Goal: Check status: Check status

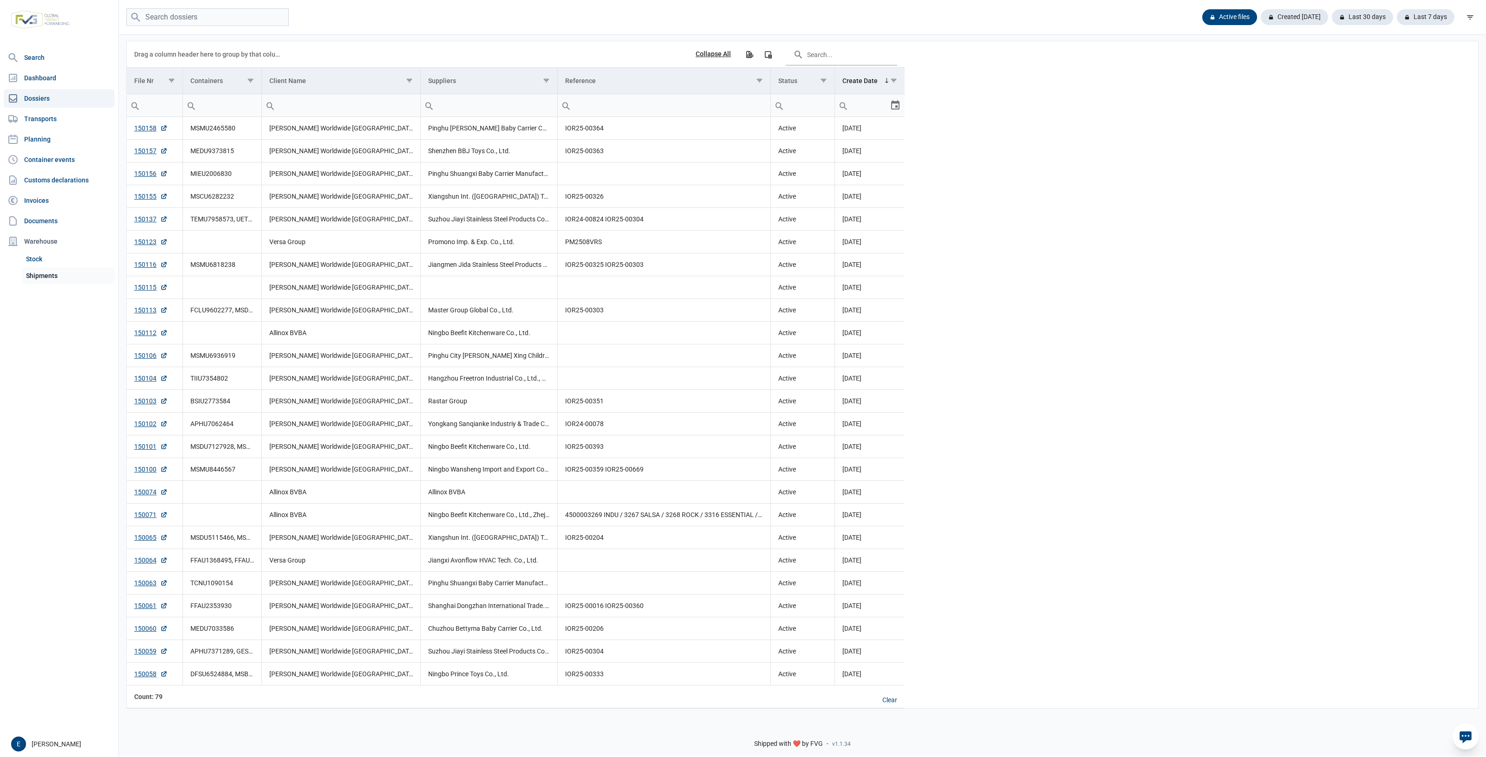
click at [43, 274] on link "Shipments" at bounding box center [68, 275] width 92 height 17
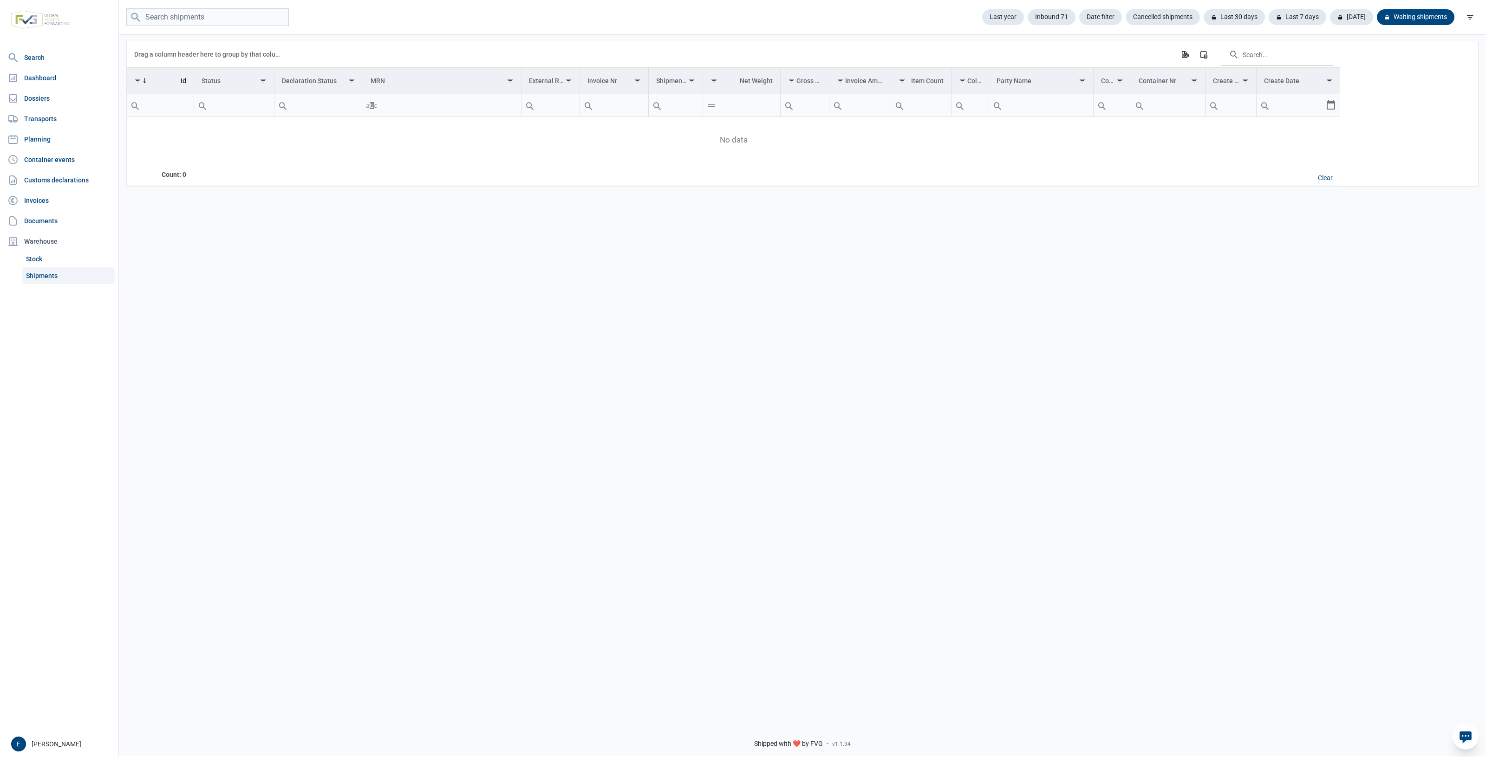
drag, startPoint x: 472, startPoint y: 332, endPoint x: 462, endPoint y: 325, distance: 12.3
click at [468, 330] on div "Data grid with 0 rows and 17 columns Drag a column header here to group by that…" at bounding box center [802, 374] width 1367 height 683
click at [945, 16] on div "Waiting shipments" at bounding box center [1411, 17] width 85 height 16
click at [945, 184] on div "Clear" at bounding box center [1325, 178] width 30 height 16
click at [39, 274] on link "Shipments" at bounding box center [68, 275] width 92 height 17
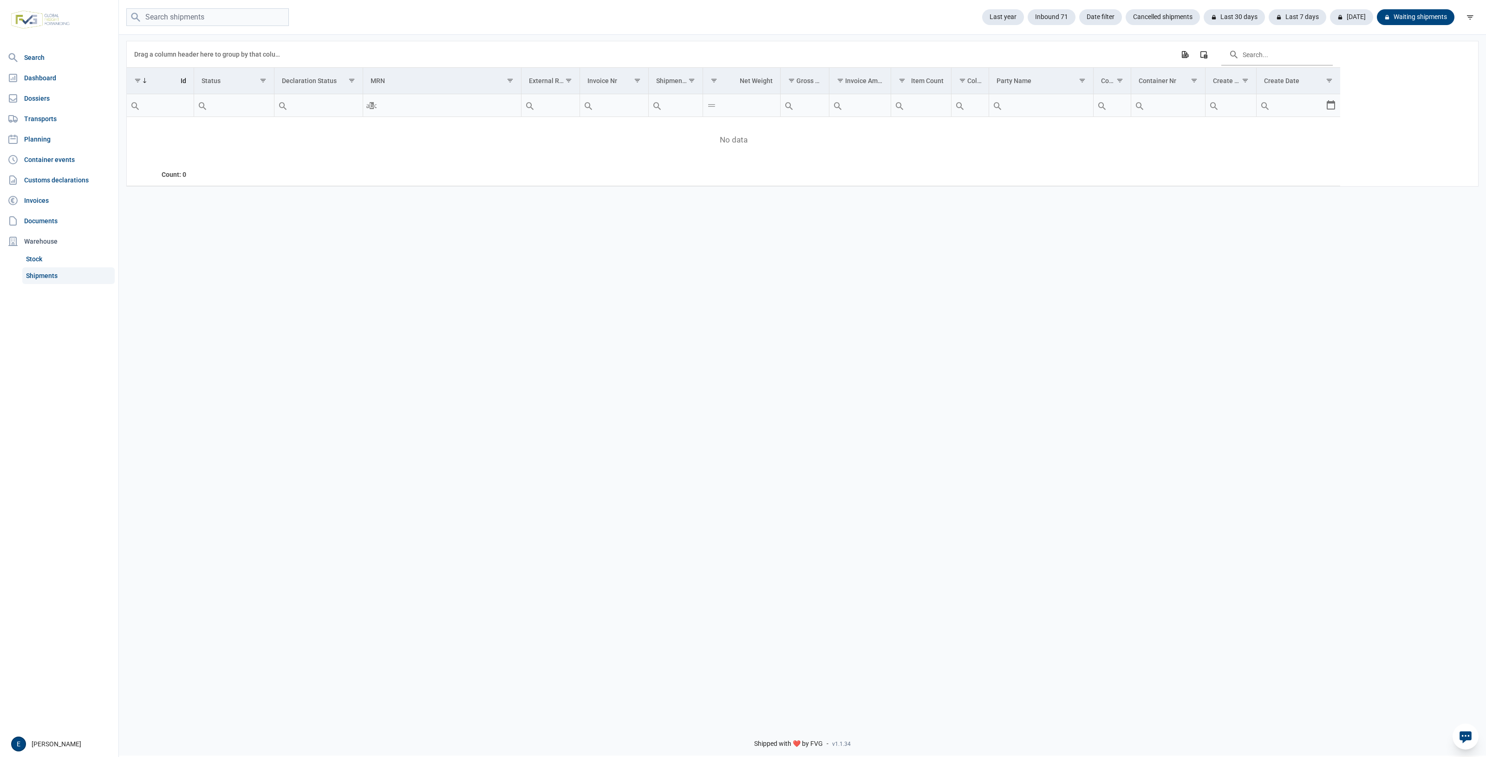
drag, startPoint x: 597, startPoint y: 367, endPoint x: 413, endPoint y: 349, distance: 185.2
click at [419, 353] on div "Data grid with 0 rows and 17 columns Drag a column header here to group by that…" at bounding box center [802, 374] width 1367 height 683
click at [1353, 17] on div "[DATE]" at bounding box center [1347, 17] width 51 height 16
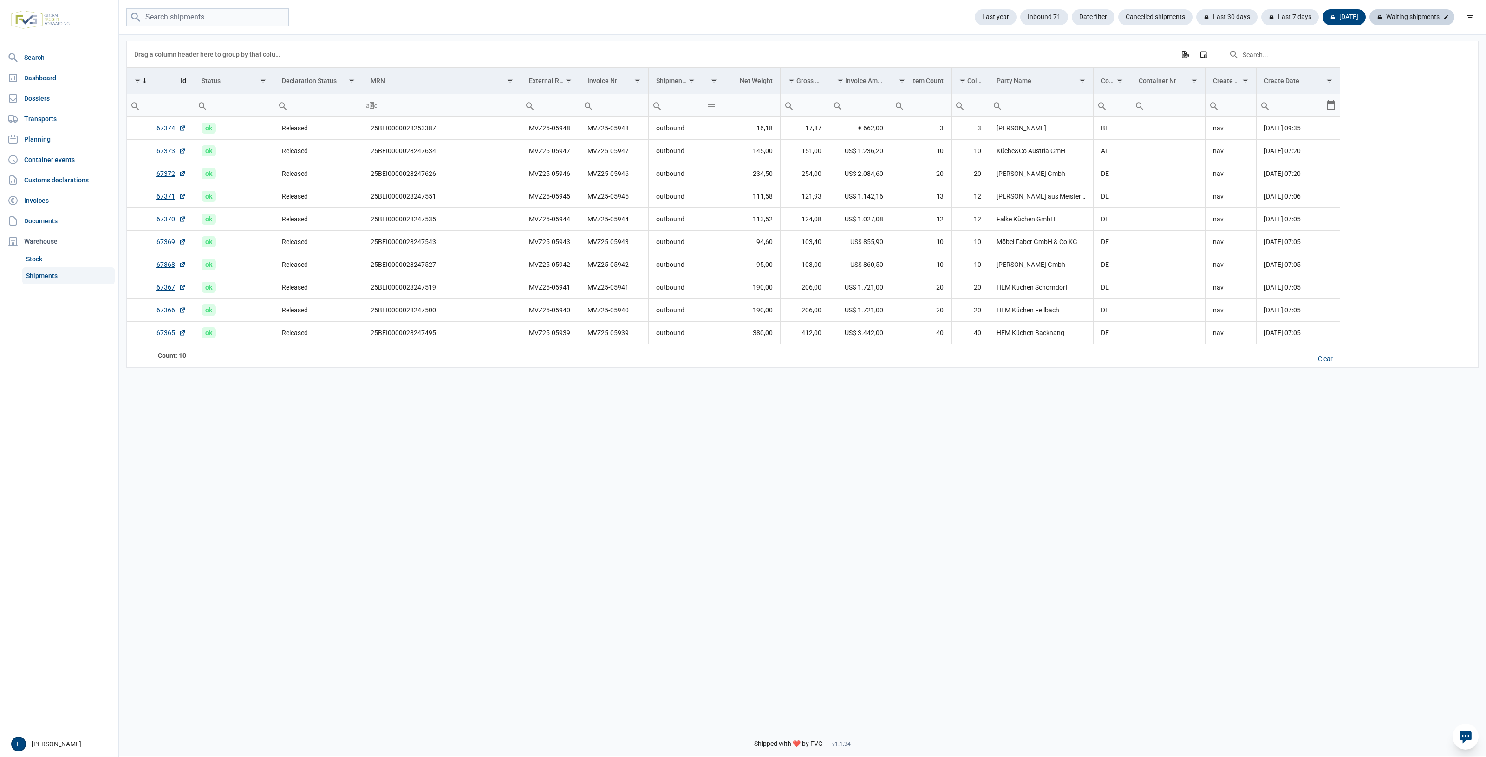
click at [1407, 17] on div "Waiting shipments" at bounding box center [1411, 17] width 85 height 16
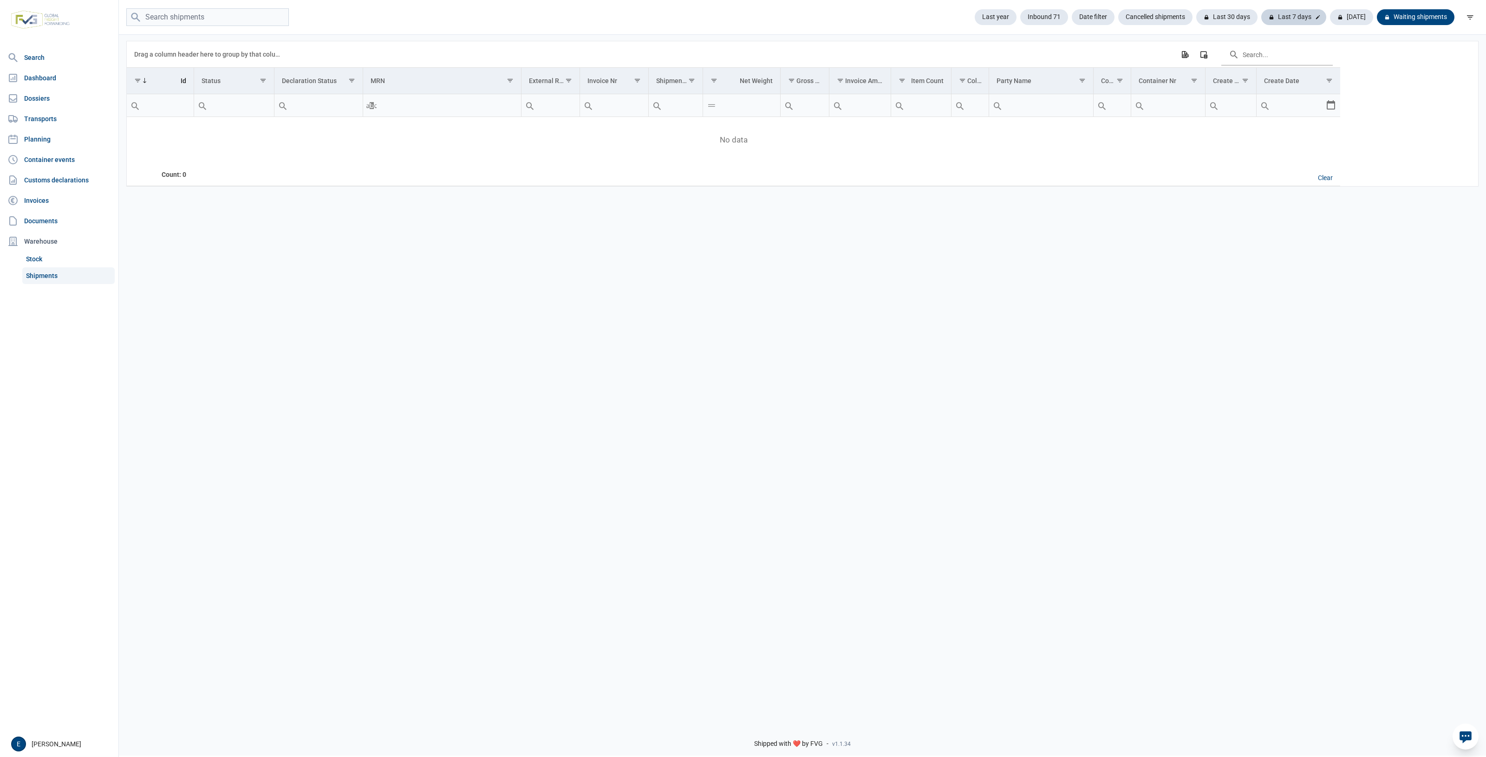
click at [1299, 11] on div "Last 7 days" at bounding box center [1293, 17] width 65 height 16
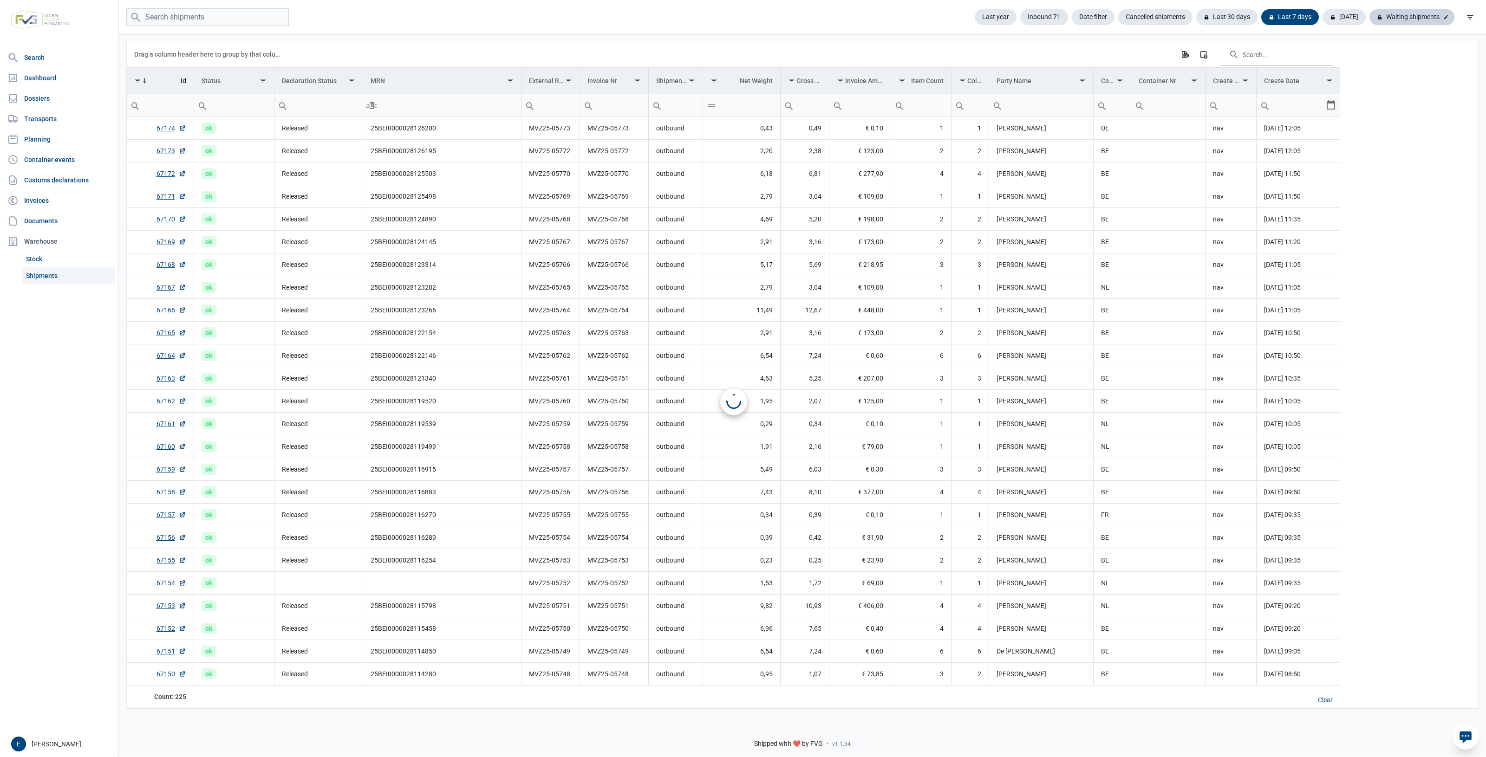
click at [1407, 17] on div "Waiting shipments" at bounding box center [1411, 17] width 85 height 16
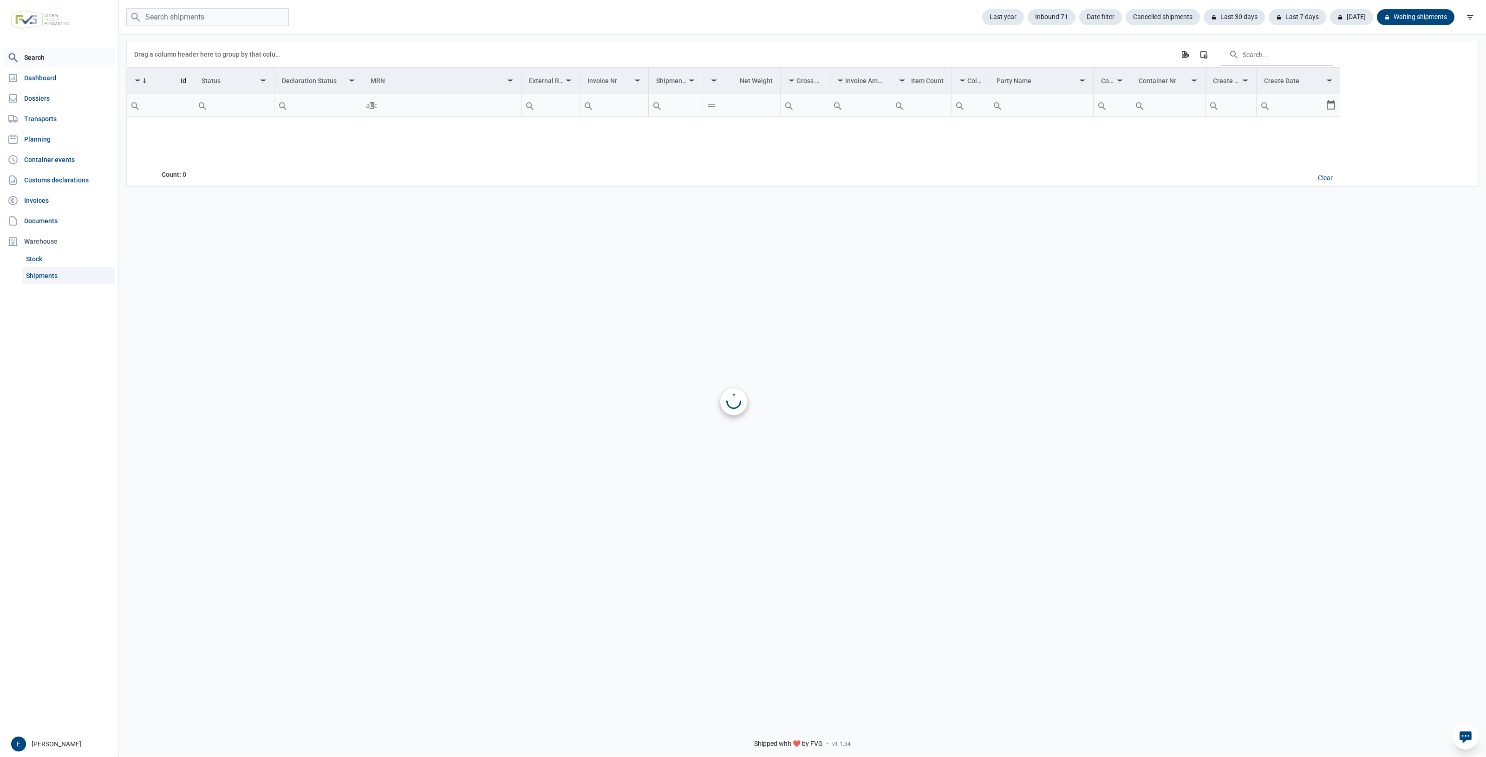
scroll to position [0, 0]
drag, startPoint x: 974, startPoint y: 407, endPoint x: 925, endPoint y: 380, distance: 56.1
drag, startPoint x: 925, startPoint y: 380, endPoint x: 720, endPoint y: 343, distance: 208.1
click at [716, 341] on div "Data grid with 0 rows and 17 columns Drag a column header here to group by that…" at bounding box center [802, 374] width 1367 height 683
drag, startPoint x: 1013, startPoint y: 670, endPoint x: 147, endPoint y: 402, distance: 906.9
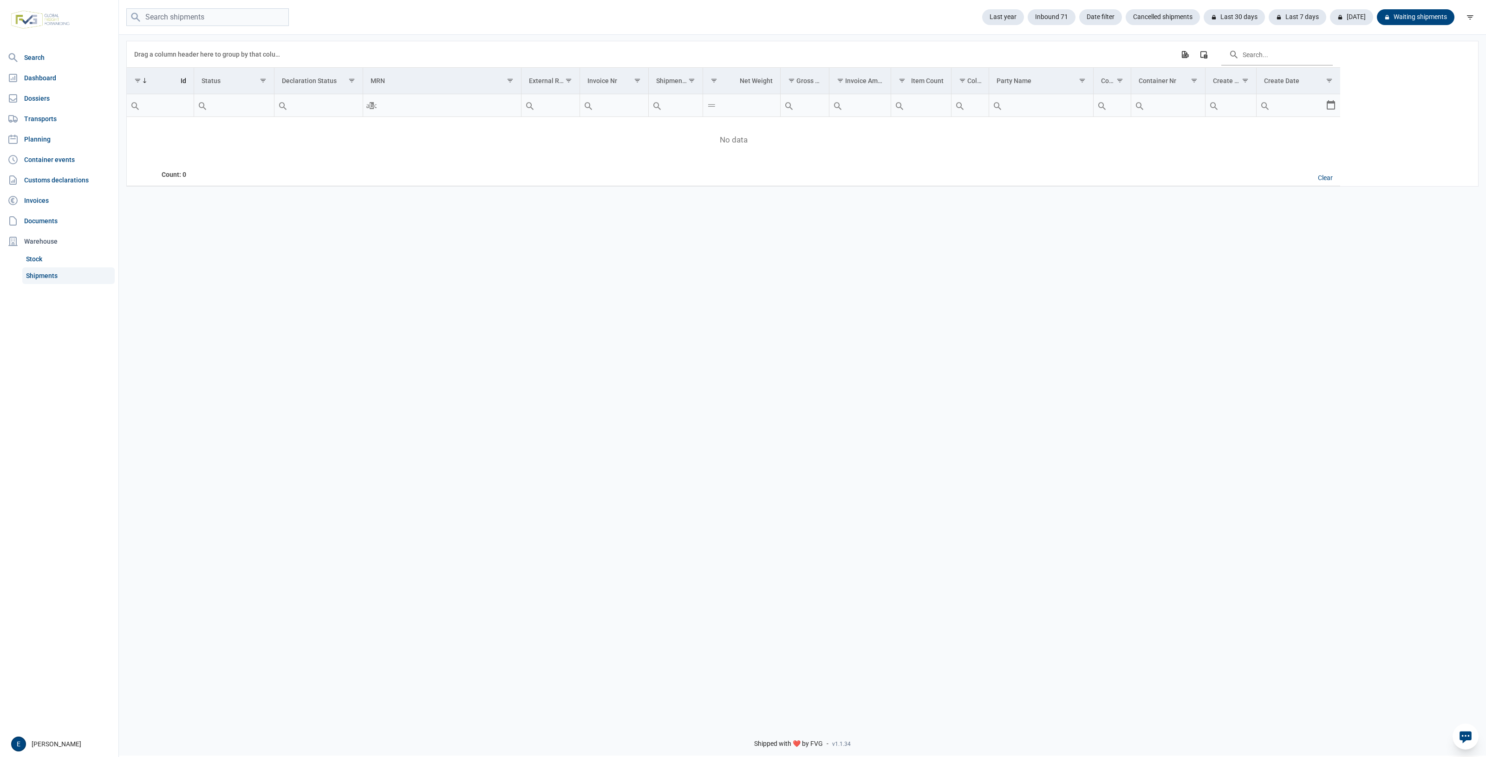
click at [305, 412] on div "Data grid with 0 rows and 17 columns Drag a column header here to group by that…" at bounding box center [802, 374] width 1367 height 683
click at [828, 423] on div "Data grid with 0 rows and 17 columns Drag a column header here to group by that…" at bounding box center [802, 374] width 1367 height 683
drag, startPoint x: 831, startPoint y: 453, endPoint x: 803, endPoint y: 449, distance: 28.1
drag, startPoint x: 803, startPoint y: 449, endPoint x: 846, endPoint y: 576, distance: 133.9
click at [702, 436] on div "Data grid with 2 rows and 17 columns Drag a column header here to group by that…" at bounding box center [802, 374] width 1367 height 683
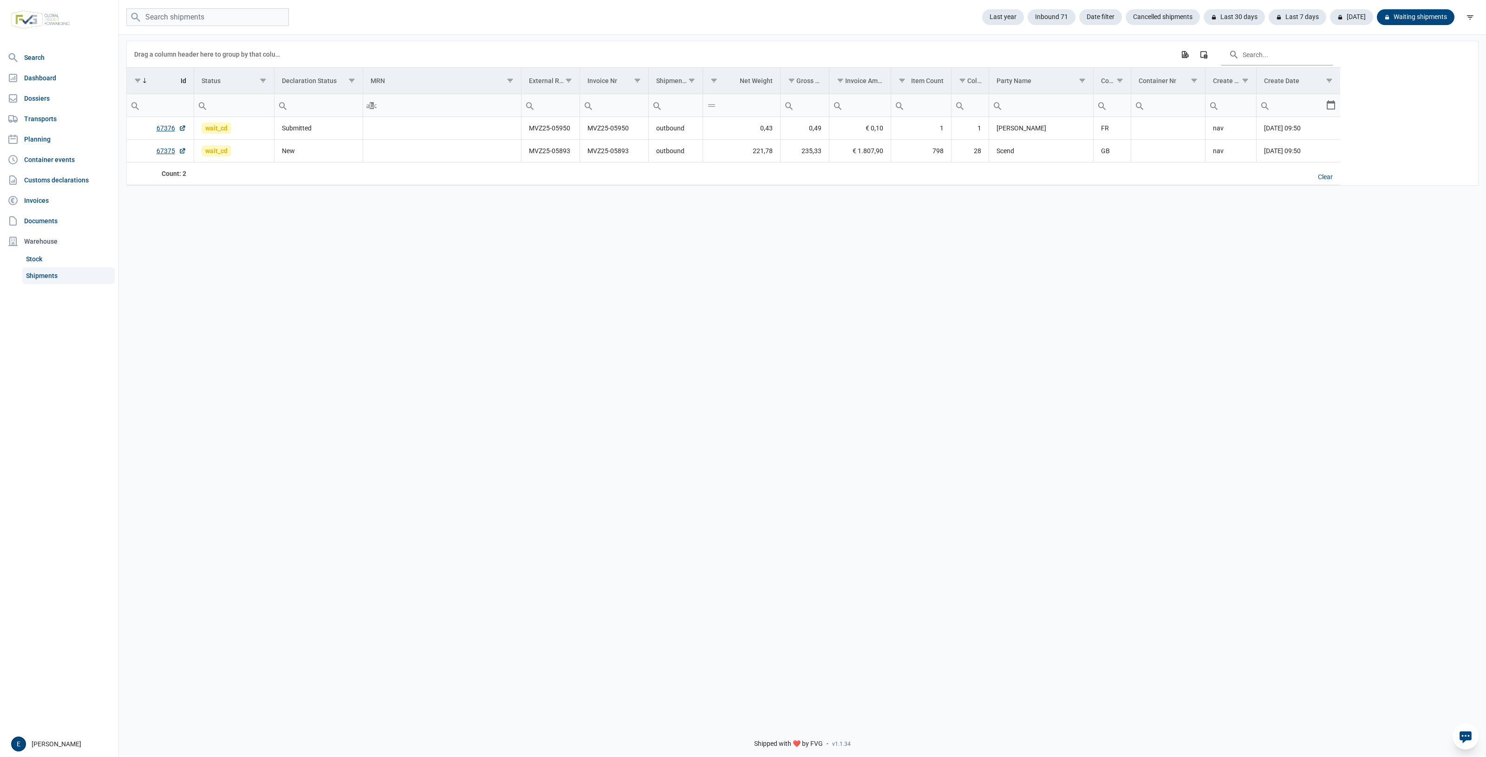
drag, startPoint x: 367, startPoint y: 309, endPoint x: 960, endPoint y: 322, distance: 593.0
drag, startPoint x: 960, startPoint y: 322, endPoint x: 614, endPoint y: 295, distance: 346.9
click at [673, 298] on div "Data grid with 2 rows and 17 columns Drag a column header here to group by that…" at bounding box center [802, 374] width 1367 height 683
click at [214, 302] on div "Data grid with 2 rows and 17 columns Drag a column header here to group by that…" at bounding box center [802, 374] width 1367 height 683
drag, startPoint x: 797, startPoint y: 322, endPoint x: 664, endPoint y: 311, distance: 132.7
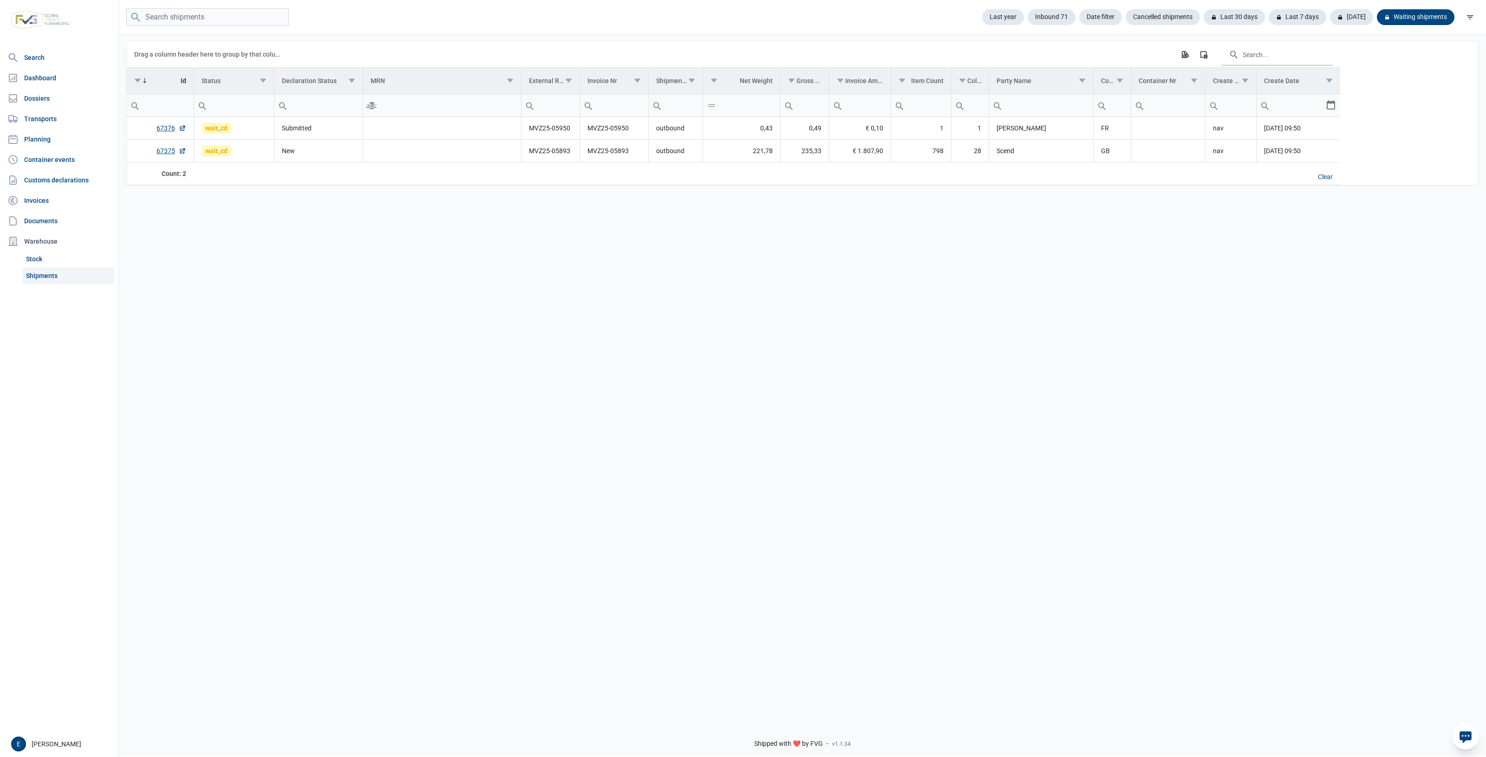
click at [664, 311] on div "Data grid with 2 rows and 17 columns Drag a column header here to group by that…" at bounding box center [802, 374] width 1367 height 683
drag, startPoint x: 655, startPoint y: 296, endPoint x: 1124, endPoint y: 289, distance: 469.4
drag, startPoint x: 1124, startPoint y: 289, endPoint x: 797, endPoint y: 268, distance: 327.5
click at [786, 264] on div "Data grid with 2 rows and 17 columns Drag a column header here to group by that…" at bounding box center [802, 374] width 1367 height 683
drag, startPoint x: 806, startPoint y: 344, endPoint x: 456, endPoint y: 346, distance: 350.5
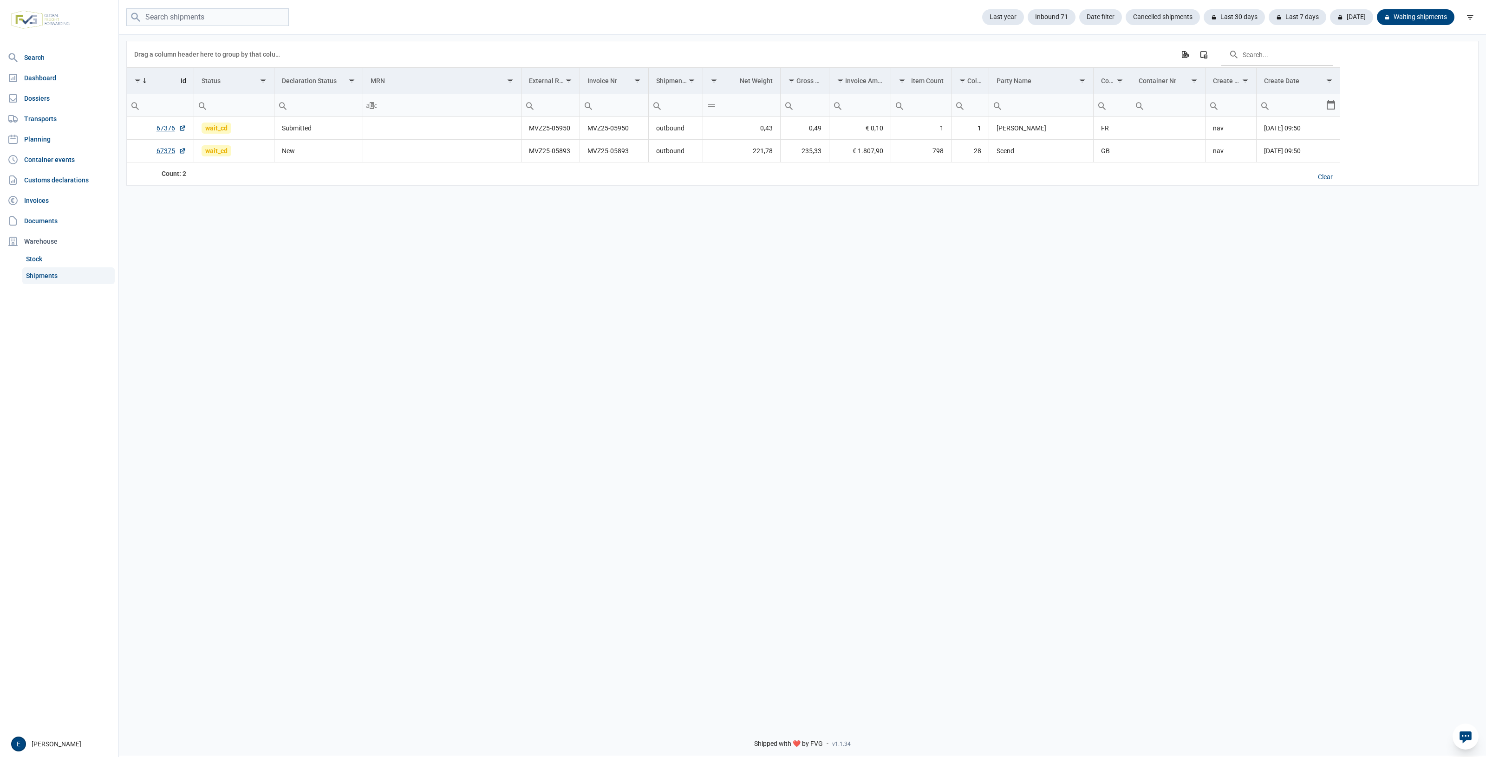
click at [456, 346] on div "Data grid with 2 rows and 17 columns Drag a column header here to group by that…" at bounding box center [802, 374] width 1367 height 683
click at [486, 423] on div "Data grid with 2 rows and 17 columns Drag a column header here to group by that…" at bounding box center [802, 374] width 1367 height 683
drag, startPoint x: 1101, startPoint y: 382, endPoint x: 897, endPoint y: 349, distance: 206.5
drag, startPoint x: 897, startPoint y: 349, endPoint x: 15, endPoint y: 314, distance: 882.8
click at [756, 342] on div "Data grid with 2 rows and 17 columns Drag a column header here to group by that…" at bounding box center [802, 374] width 1367 height 683
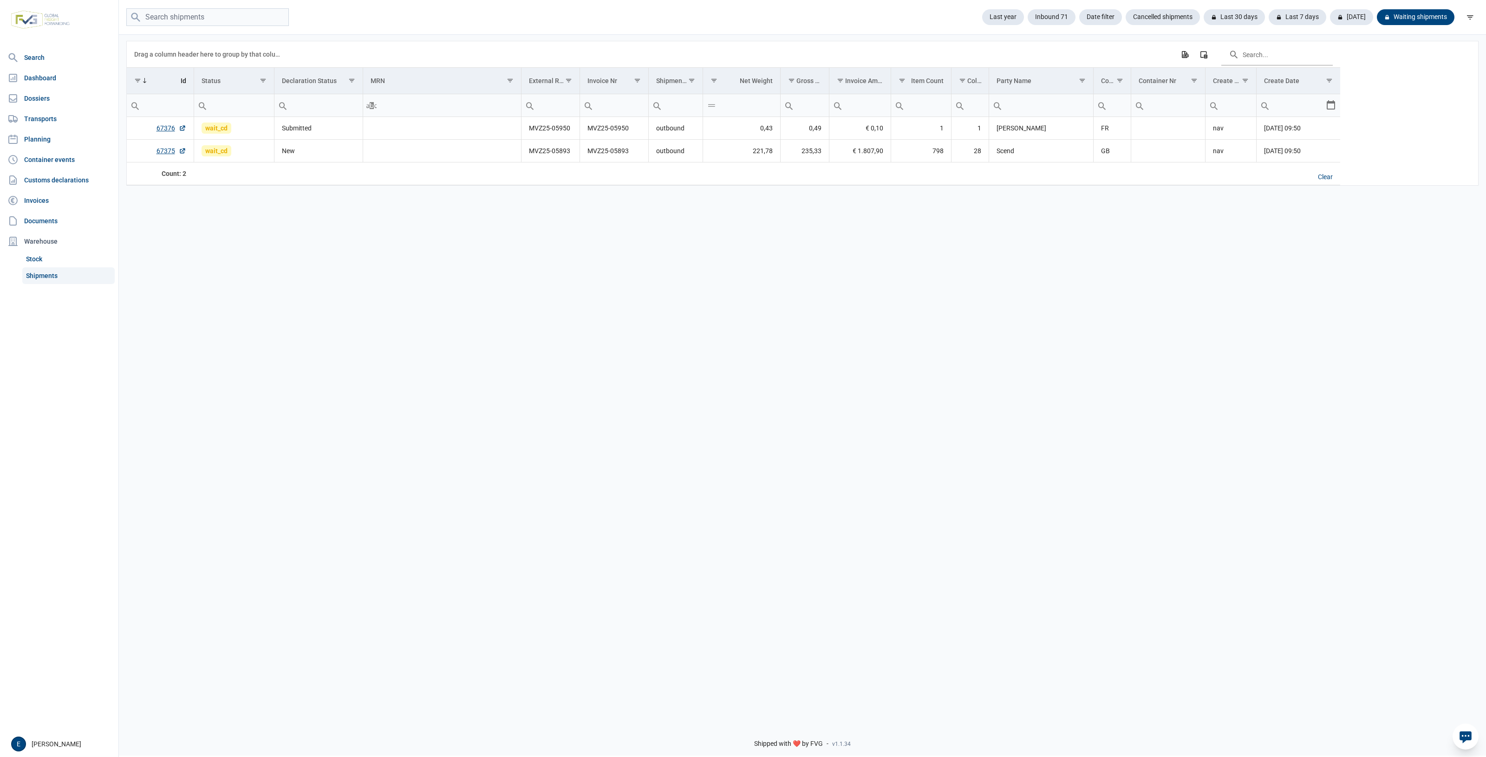
drag, startPoint x: 583, startPoint y: 469, endPoint x: 462, endPoint y: 426, distance: 128.4
drag, startPoint x: 462, startPoint y: 426, endPoint x: 325, endPoint y: 370, distance: 148.1
click at [360, 381] on div "Data grid with 2 rows and 17 columns Drag a column header here to group by that…" at bounding box center [802, 374] width 1367 height 683
drag, startPoint x: 718, startPoint y: 400, endPoint x: 435, endPoint y: 368, distance: 285.0
click at [435, 368] on div "Data grid with 2 rows and 17 columns Drag a column header here to group by that…" at bounding box center [802, 374] width 1367 height 683
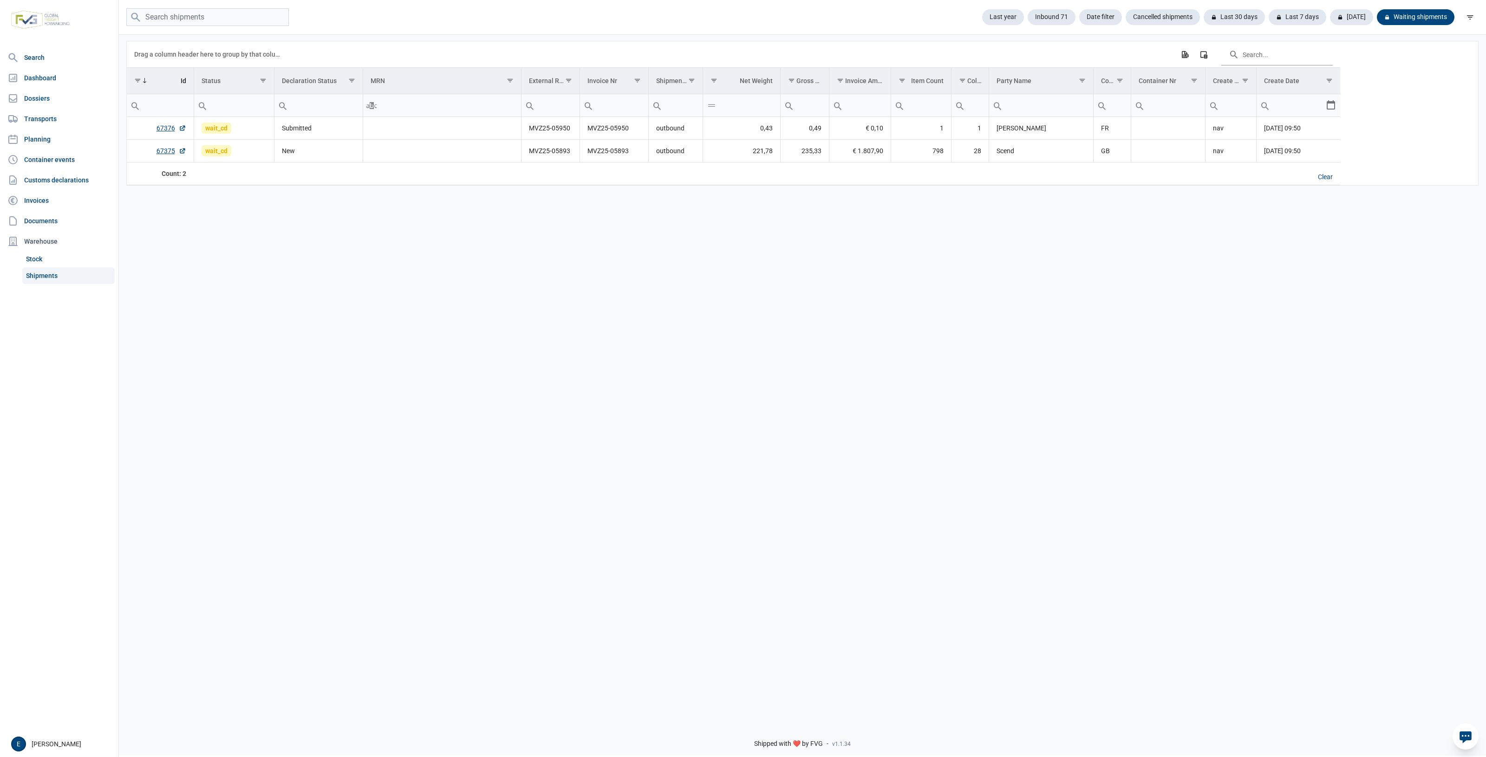
drag, startPoint x: 716, startPoint y: 360, endPoint x: 632, endPoint y: 332, distance: 88.8
click at [632, 332] on div "Data grid with 2 rows and 17 columns Drag a column header here to group by that…" at bounding box center [802, 374] width 1367 height 683
drag, startPoint x: 623, startPoint y: 393, endPoint x: 469, endPoint y: 358, distance: 157.5
click at [474, 361] on div "Data grid with 2 rows and 17 columns Drag a column header here to group by that…" at bounding box center [802, 374] width 1367 height 683
drag, startPoint x: 1381, startPoint y: 381, endPoint x: 1045, endPoint y: 389, distance: 335.7
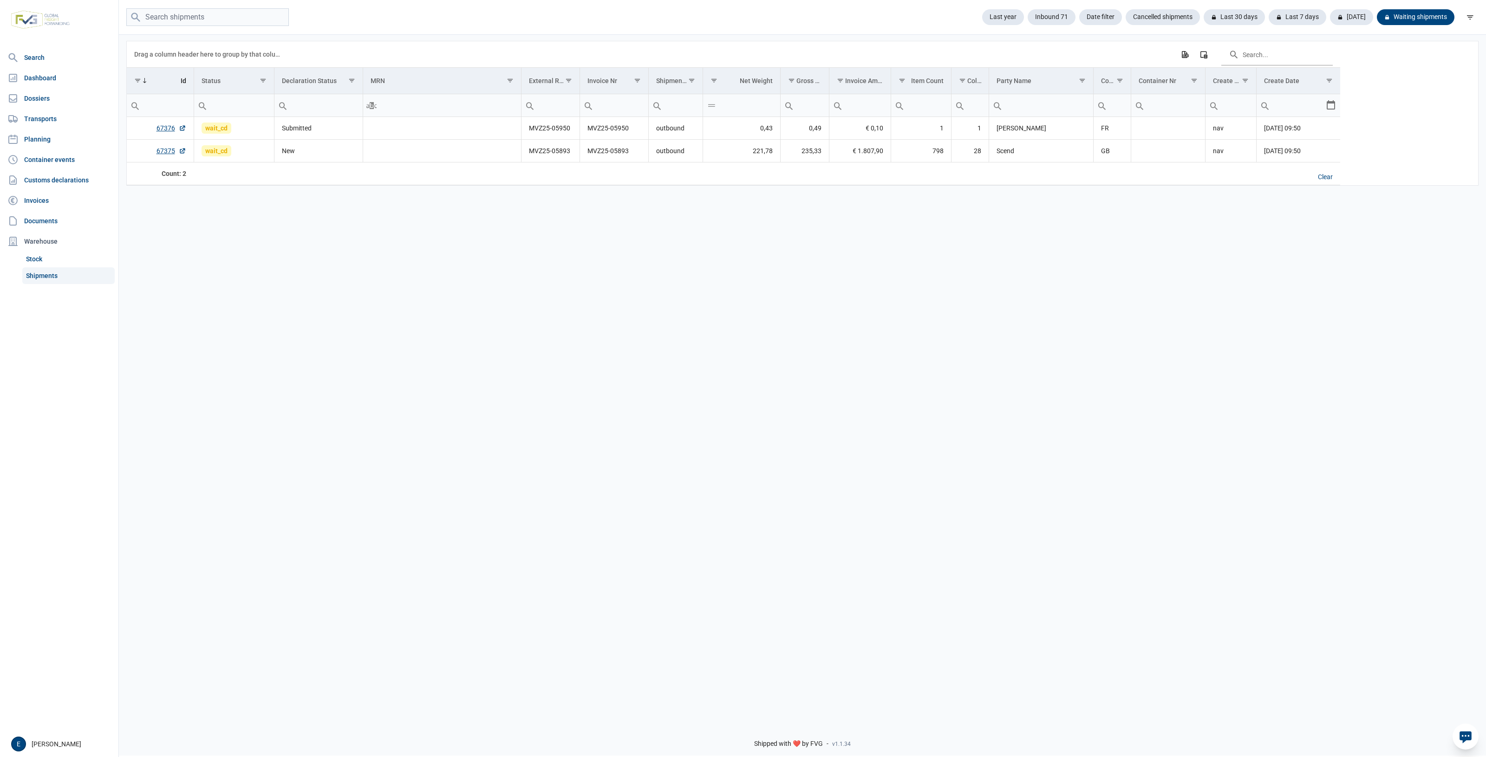
drag, startPoint x: 716, startPoint y: 445, endPoint x: 899, endPoint y: 422, distance: 184.4
drag, startPoint x: 899, startPoint y: 422, endPoint x: 1112, endPoint y: 320, distance: 235.9
drag, startPoint x: 1112, startPoint y: 320, endPoint x: 609, endPoint y: 336, distance: 503.9
drag, startPoint x: 609, startPoint y: 336, endPoint x: 390, endPoint y: 317, distance: 219.4
drag, startPoint x: 390, startPoint y: 317, endPoint x: 1057, endPoint y: 313, distance: 666.7
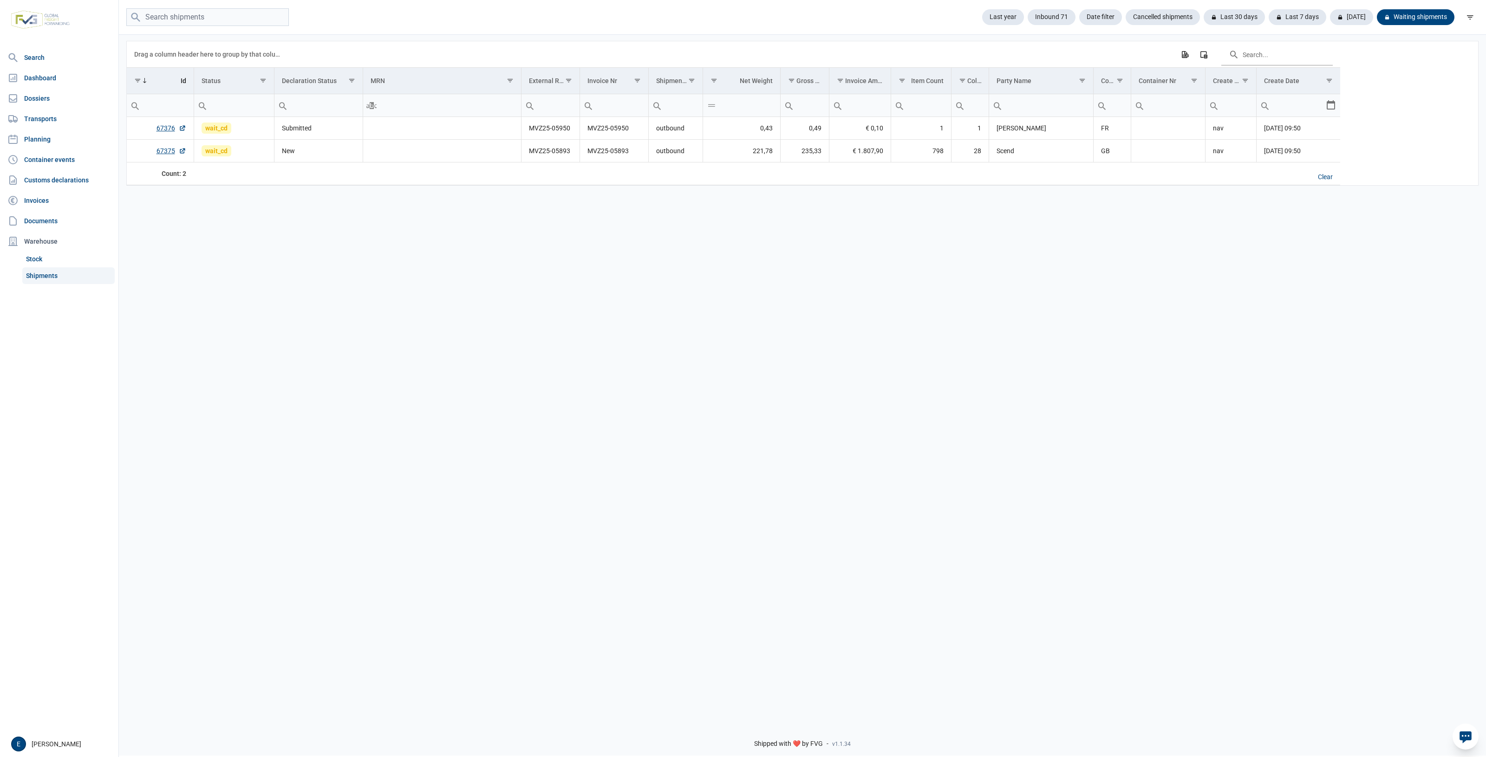
drag, startPoint x: 1057, startPoint y: 313, endPoint x: 846, endPoint y: 305, distance: 210.5
click at [852, 310] on div "Data grid with 2 rows and 17 columns Drag a column header here to group by that…" at bounding box center [802, 374] width 1367 height 683
drag, startPoint x: 639, startPoint y: 395, endPoint x: 625, endPoint y: 381, distance: 19.7
drag, startPoint x: 625, startPoint y: 381, endPoint x: 935, endPoint y: 320, distance: 315.6
drag, startPoint x: 935, startPoint y: 320, endPoint x: 718, endPoint y: 342, distance: 217.9
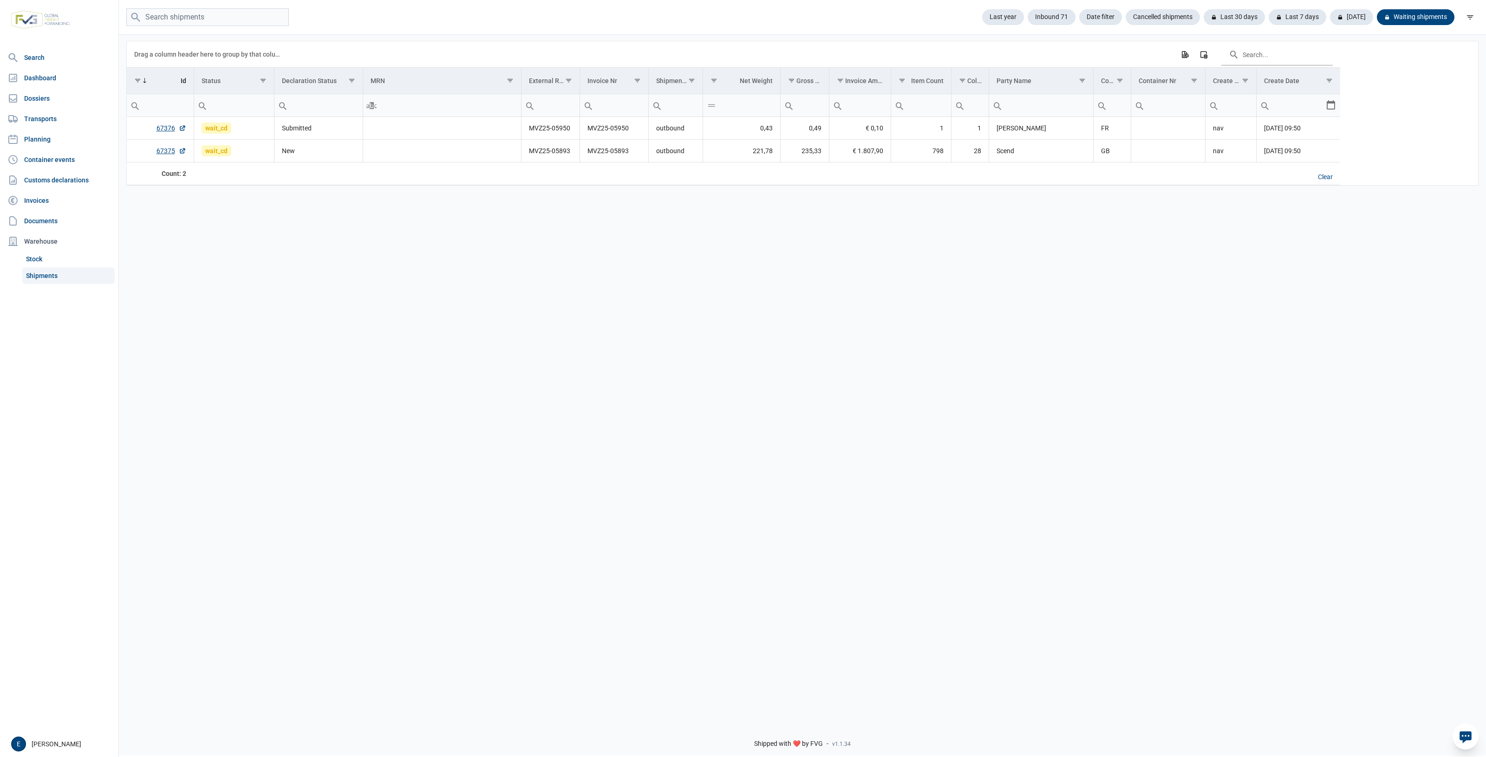
drag, startPoint x: 718, startPoint y: 342, endPoint x: 303, endPoint y: 390, distance: 417.8
drag, startPoint x: 303, startPoint y: 390, endPoint x: 969, endPoint y: 366, distance: 666.6
drag, startPoint x: 969, startPoint y: 366, endPoint x: 730, endPoint y: 354, distance: 238.9
drag, startPoint x: 730, startPoint y: 354, endPoint x: 1180, endPoint y: 336, distance: 449.8
drag, startPoint x: 1180, startPoint y: 336, endPoint x: 532, endPoint y: 340, distance: 647.6
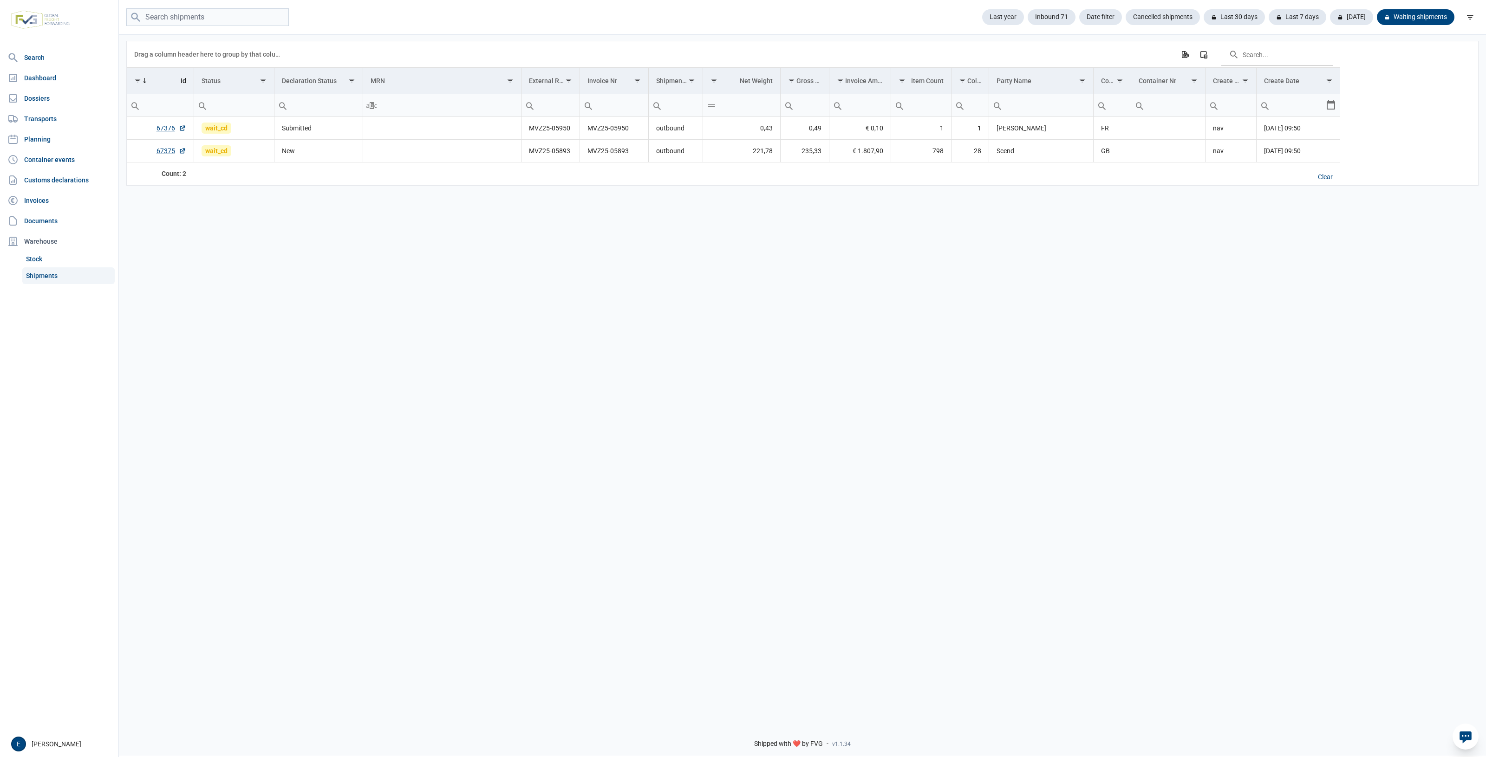
drag, startPoint x: 532, startPoint y: 340, endPoint x: 346, endPoint y: 339, distance: 185.7
drag, startPoint x: 346, startPoint y: 339, endPoint x: 871, endPoint y: 305, distance: 526.2
drag, startPoint x: 871, startPoint y: 305, endPoint x: 491, endPoint y: 296, distance: 380.3
drag, startPoint x: 491, startPoint y: 296, endPoint x: 1157, endPoint y: 277, distance: 666.5
click at [1192, 277] on div "Data grid with 2 rows and 17 columns Drag a column header here to group by that…" at bounding box center [802, 374] width 1367 height 683
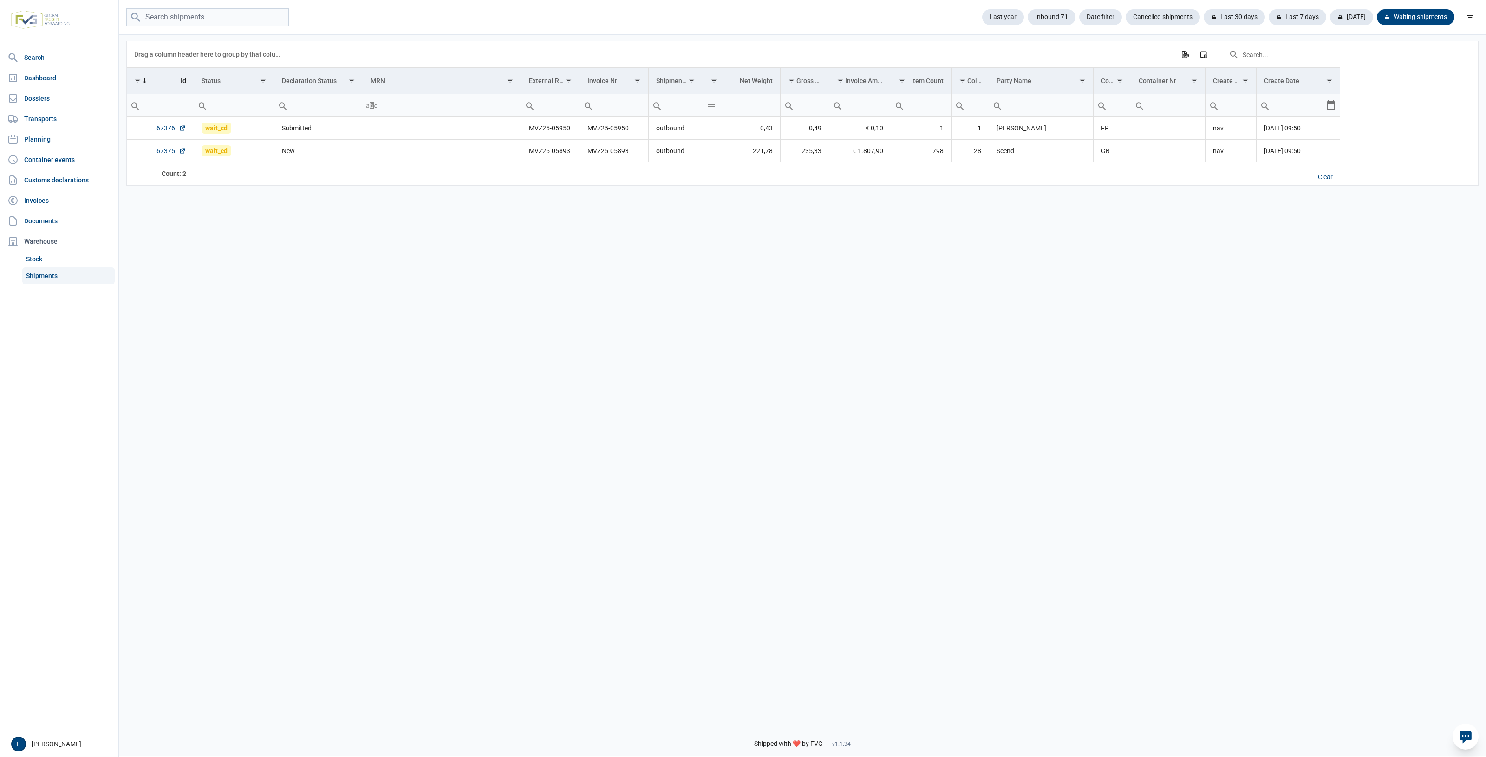
drag, startPoint x: 815, startPoint y: 381, endPoint x: 542, endPoint y: 312, distance: 281.0
drag, startPoint x: 542, startPoint y: 312, endPoint x: 1117, endPoint y: 267, distance: 576.5
drag, startPoint x: 1117, startPoint y: 267, endPoint x: 606, endPoint y: 260, distance: 510.7
click at [845, 267] on div "Data grid with 2 rows and 17 columns Drag a column header here to group by that…" at bounding box center [802, 374] width 1367 height 683
drag, startPoint x: 498, startPoint y: 297, endPoint x: 379, endPoint y: 223, distance: 139.9
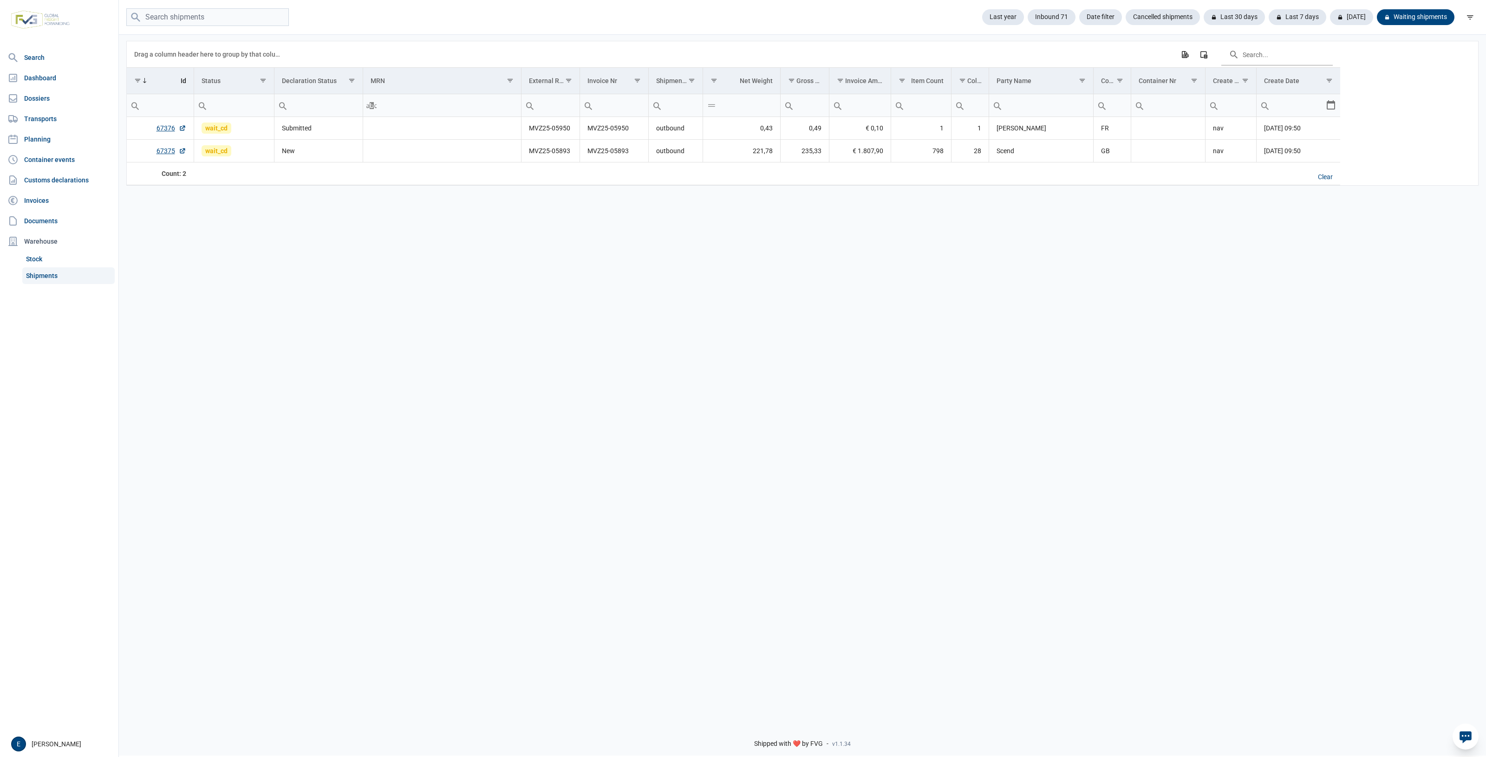
click at [377, 259] on div "Data grid with 2 rows and 17 columns Drag a column header here to group by that…" at bounding box center [802, 374] width 1367 height 683
drag, startPoint x: 934, startPoint y: 331, endPoint x: 760, endPoint y: 355, distance: 175.3
drag, startPoint x: 760, startPoint y: 355, endPoint x: 621, endPoint y: 370, distance: 140.5
click at [305, 487] on div "Data grid with 2 rows and 17 columns Drag a column header here to group by that…" at bounding box center [802, 374] width 1367 height 683
drag, startPoint x: 983, startPoint y: 345, endPoint x: 598, endPoint y: 353, distance: 385.4
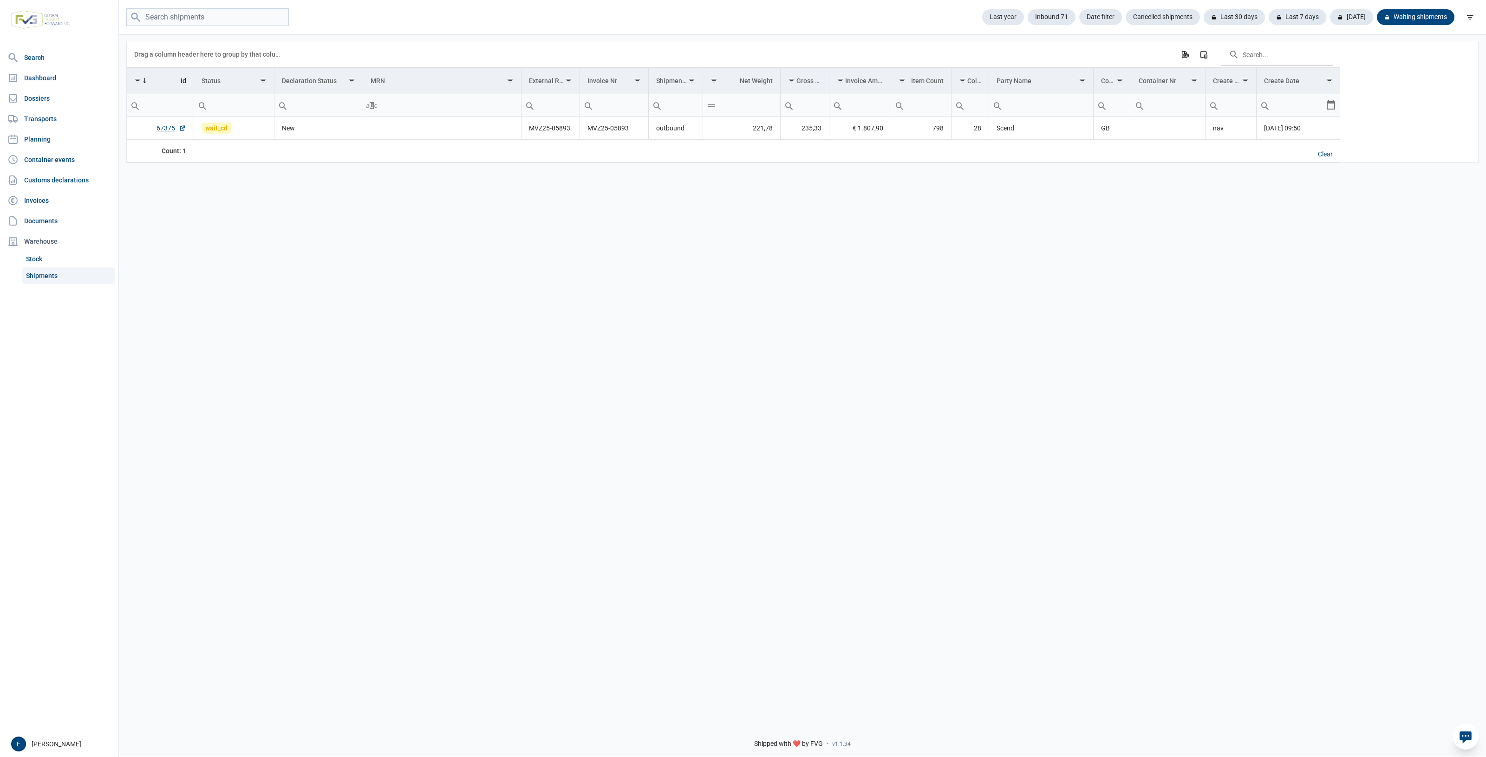
drag, startPoint x: 598, startPoint y: 353, endPoint x: 449, endPoint y: 326, distance: 151.4
drag, startPoint x: 449, startPoint y: 326, endPoint x: 602, endPoint y: 268, distance: 163.4
drag, startPoint x: 602, startPoint y: 268, endPoint x: 523, endPoint y: 262, distance: 78.7
drag, startPoint x: 523, startPoint y: 262, endPoint x: 987, endPoint y: 285, distance: 464.3
drag, startPoint x: 987, startPoint y: 285, endPoint x: 775, endPoint y: 280, distance: 211.7
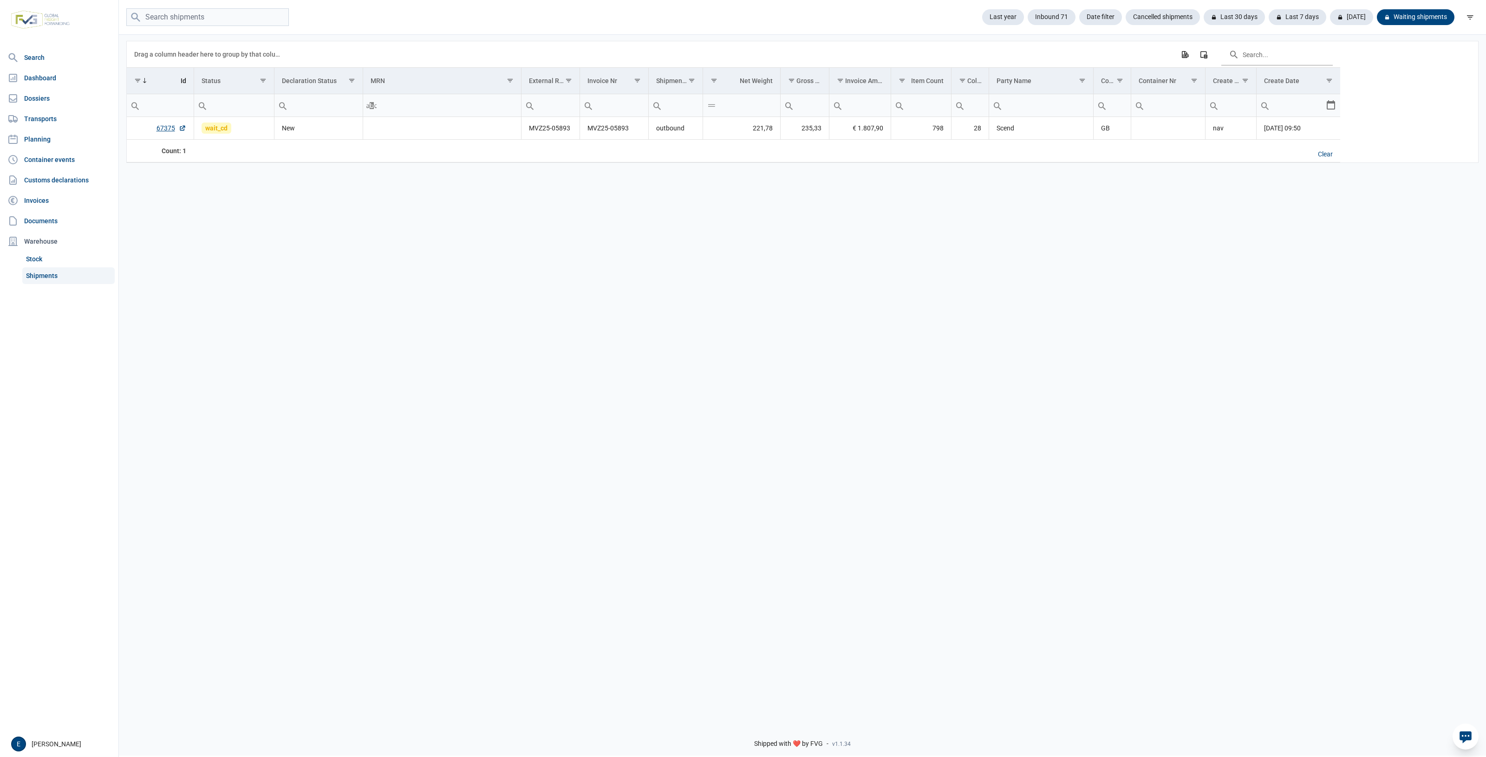
click at [775, 280] on div "Data grid with 1 rows and 17 columns Drag a column header here to group by that…" at bounding box center [802, 374] width 1367 height 683
